Goal: Check status: Check status

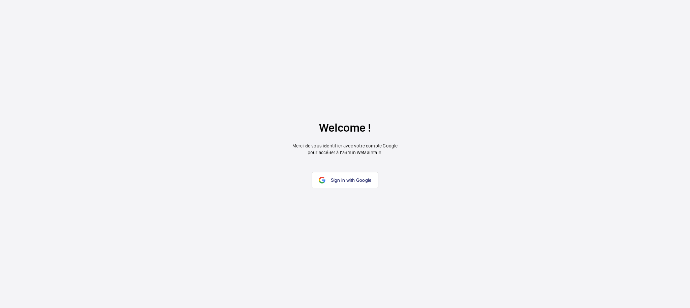
click at [339, 180] on span "Sign in with Google" at bounding box center [351, 179] width 41 height 5
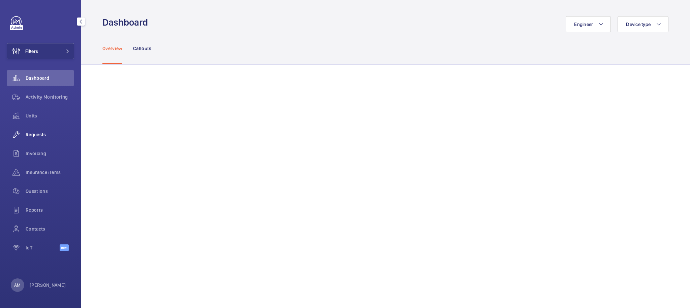
click at [37, 136] on span "Requests" at bounding box center [50, 134] width 48 height 7
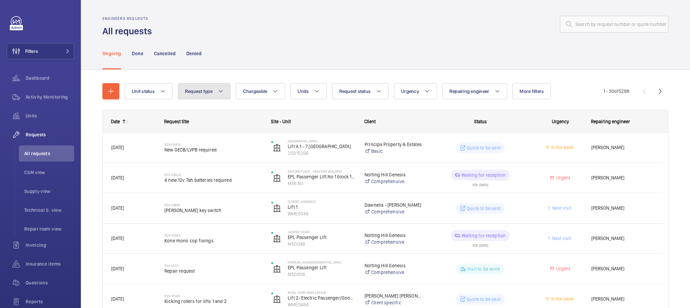
click at [218, 93] on mat-icon at bounding box center [220, 91] width 5 height 8
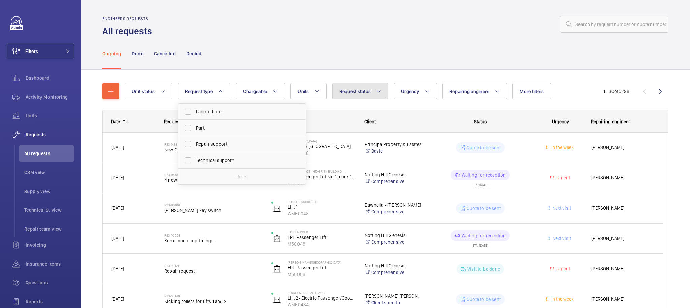
click at [349, 92] on span "Request status" at bounding box center [355, 91] width 32 height 5
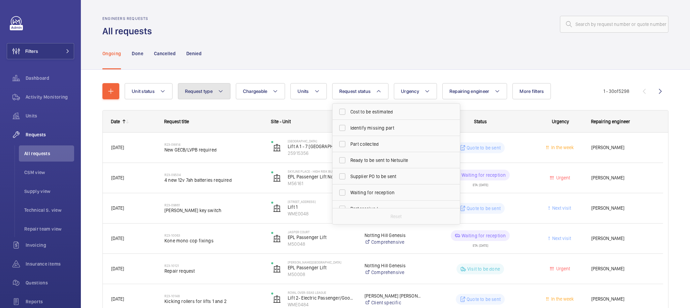
click at [206, 91] on span "Request type" at bounding box center [199, 91] width 28 height 5
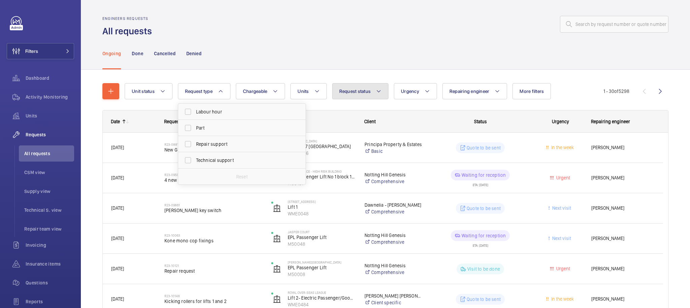
click at [354, 99] on button "Request status" at bounding box center [360, 91] width 57 height 16
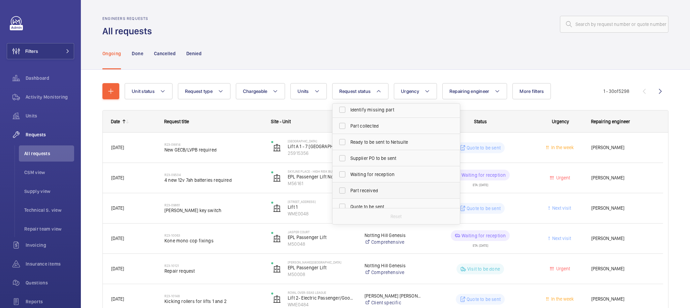
scroll to position [19, 0]
click at [374, 193] on span "Part received" at bounding box center [396, 190] width 93 height 7
click at [349, 193] on input "Part received" at bounding box center [341, 189] width 13 height 13
checkbox input "true"
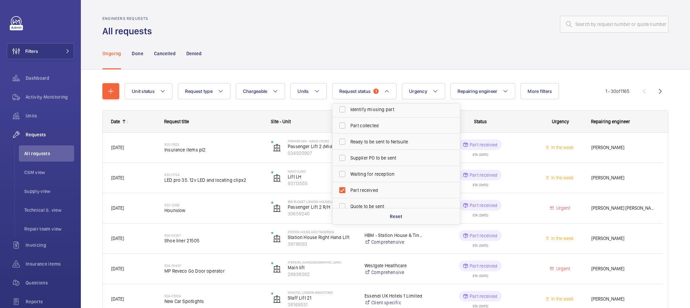
click at [512, 41] on div "Ongoing Done Cancelled Denied" at bounding box center [385, 53] width 566 height 32
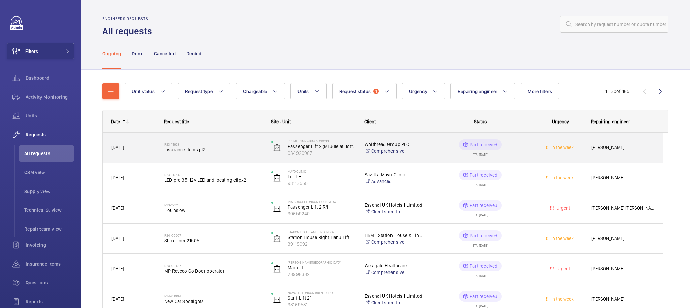
click at [527, 139] on div "Part received ETA: [DATE]" at bounding box center [476, 148] width 106 height 30
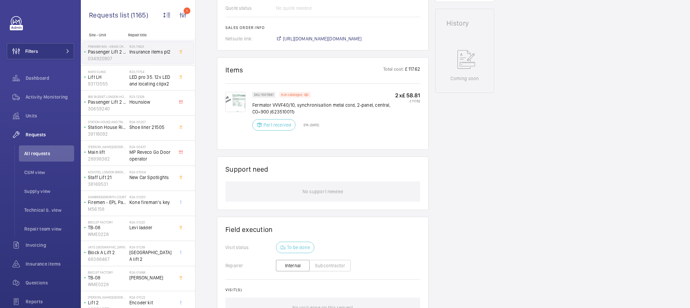
scroll to position [325, 0]
click at [317, 127] on p "ETA: [DATE]" at bounding box center [309, 125] width 20 height 4
click at [275, 128] on p "Part received" at bounding box center [277, 125] width 28 height 7
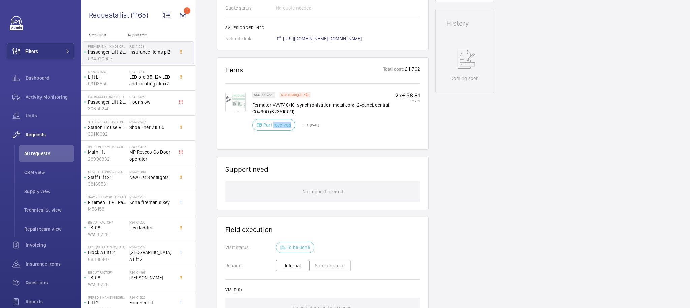
click at [275, 128] on p "Part received" at bounding box center [277, 125] width 28 height 7
click at [329, 132] on div "SKU 1007881 Non catalogue Fermator VVVF40/10, synchronisation metal cord, 2-pan…" at bounding box center [323, 113] width 143 height 43
click at [347, 132] on div "SKU 1007881 Non catalogue Fermator VVVF40/10, synchronisation metal cord, 2-pan…" at bounding box center [323, 113] width 143 height 43
click at [544, 101] on div "Engineers requests R23-11623 On [DATE], a repair request was created for insura…" at bounding box center [442, 67] width 494 height 655
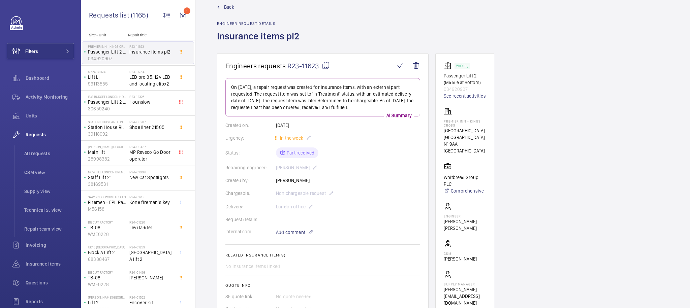
scroll to position [0, 0]
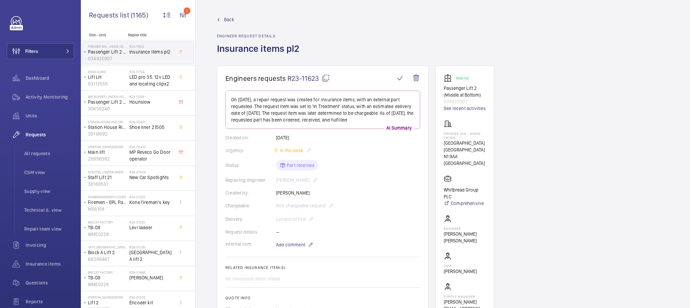
drag, startPoint x: 249, startPoint y: 127, endPoint x: 229, endPoint y: 102, distance: 32.0
click at [229, 102] on div "On [DATE], a repair request was created for insurance items, with an external p…" at bounding box center [322, 110] width 195 height 38
click at [237, 101] on p "On [DATE], a repair request was created for insurance items, with an external p…" at bounding box center [322, 109] width 183 height 27
click at [309, 110] on p "On [DATE], a repair request was created for insurance items, with an external p…" at bounding box center [322, 109] width 183 height 27
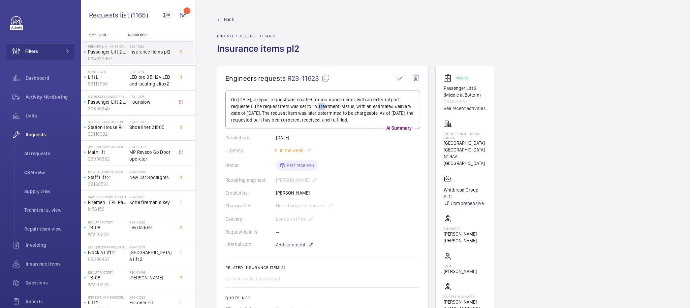
click at [309, 110] on p "On [DATE], a repair request was created for insurance items, with an external p…" at bounding box center [322, 109] width 183 height 27
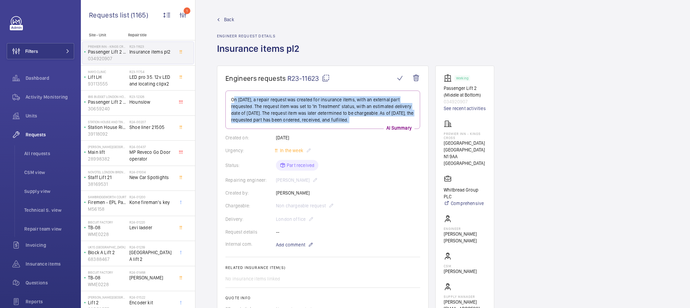
drag, startPoint x: 309, startPoint y: 110, endPoint x: 306, endPoint y: 122, distance: 12.8
click at [306, 122] on p "On [DATE], a repair request was created for insurance items, with an external p…" at bounding box center [322, 109] width 183 height 27
click at [306, 123] on p "On [DATE], a repair request was created for insurance items, with an external p…" at bounding box center [322, 109] width 183 height 27
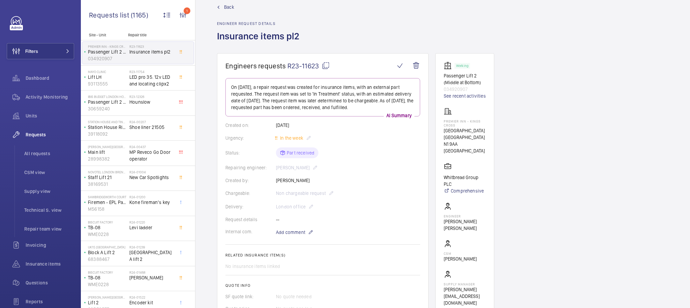
scroll to position [13, 0]
click at [337, 97] on p "On [DATE], a repair request was created for insurance items, with an external p…" at bounding box center [322, 96] width 183 height 27
